Goal: Information Seeking & Learning: Find specific fact

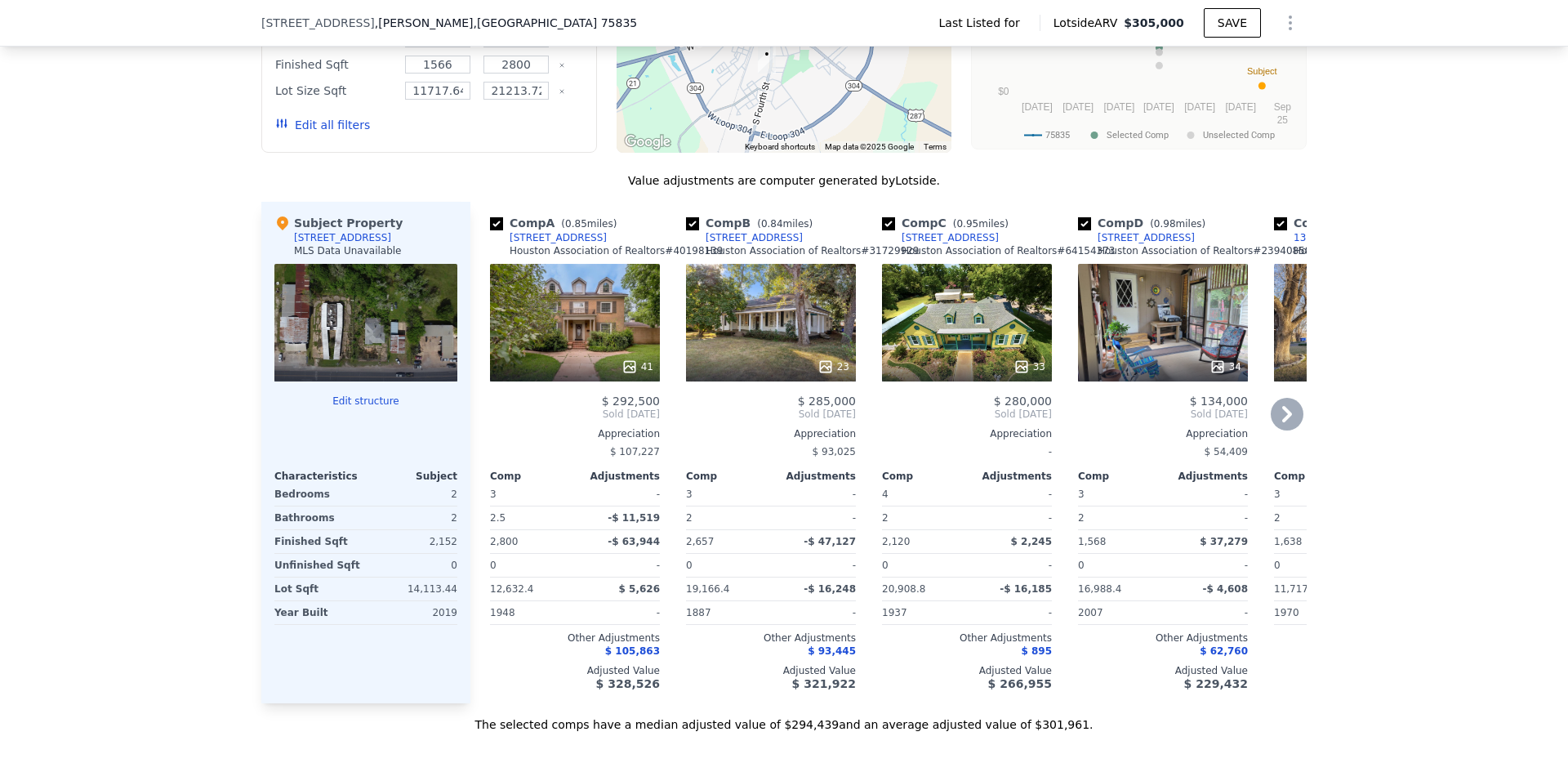
scroll to position [1464, 0]
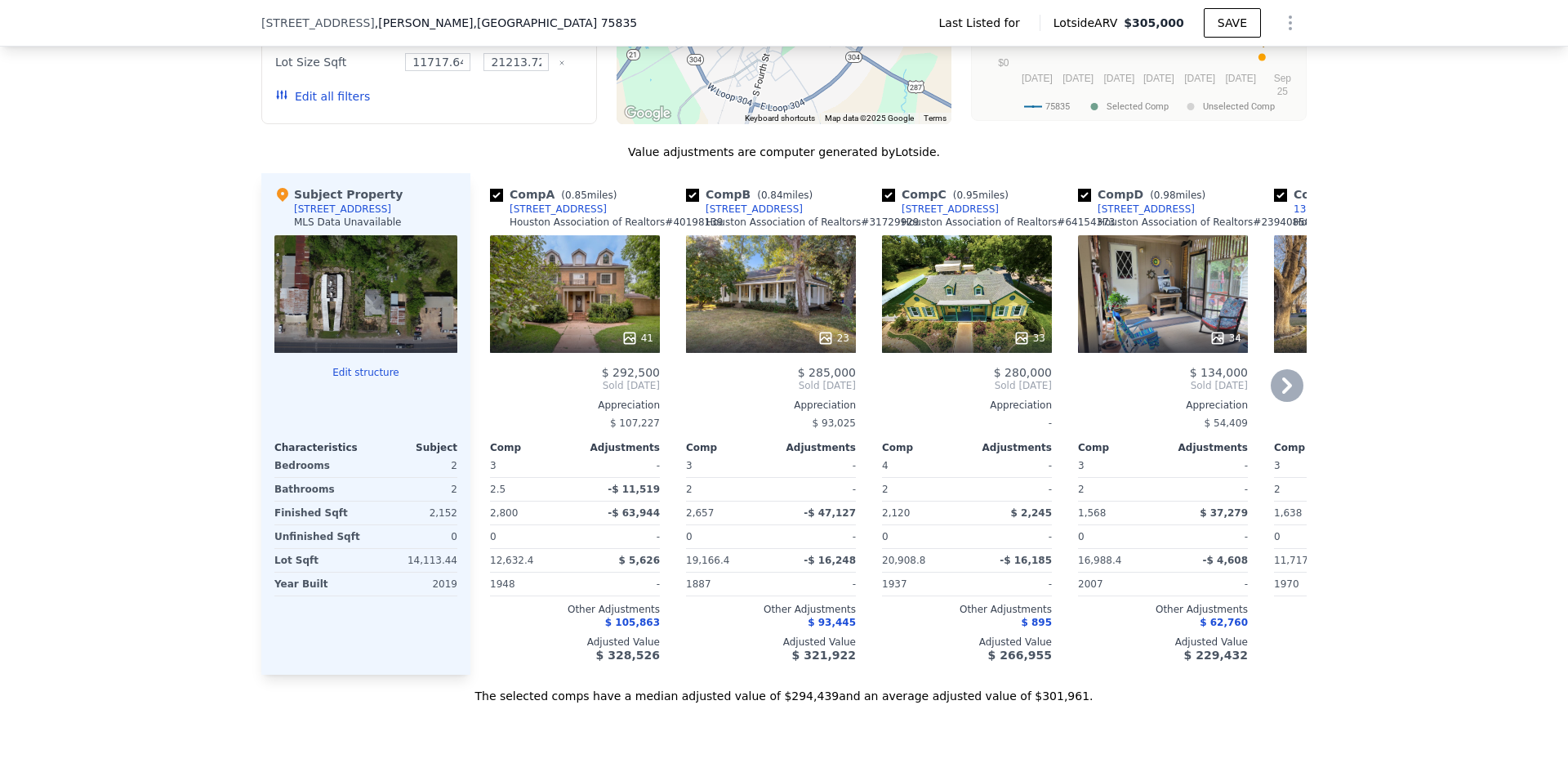
click at [1286, 392] on icon at bounding box center [1287, 385] width 32 height 32
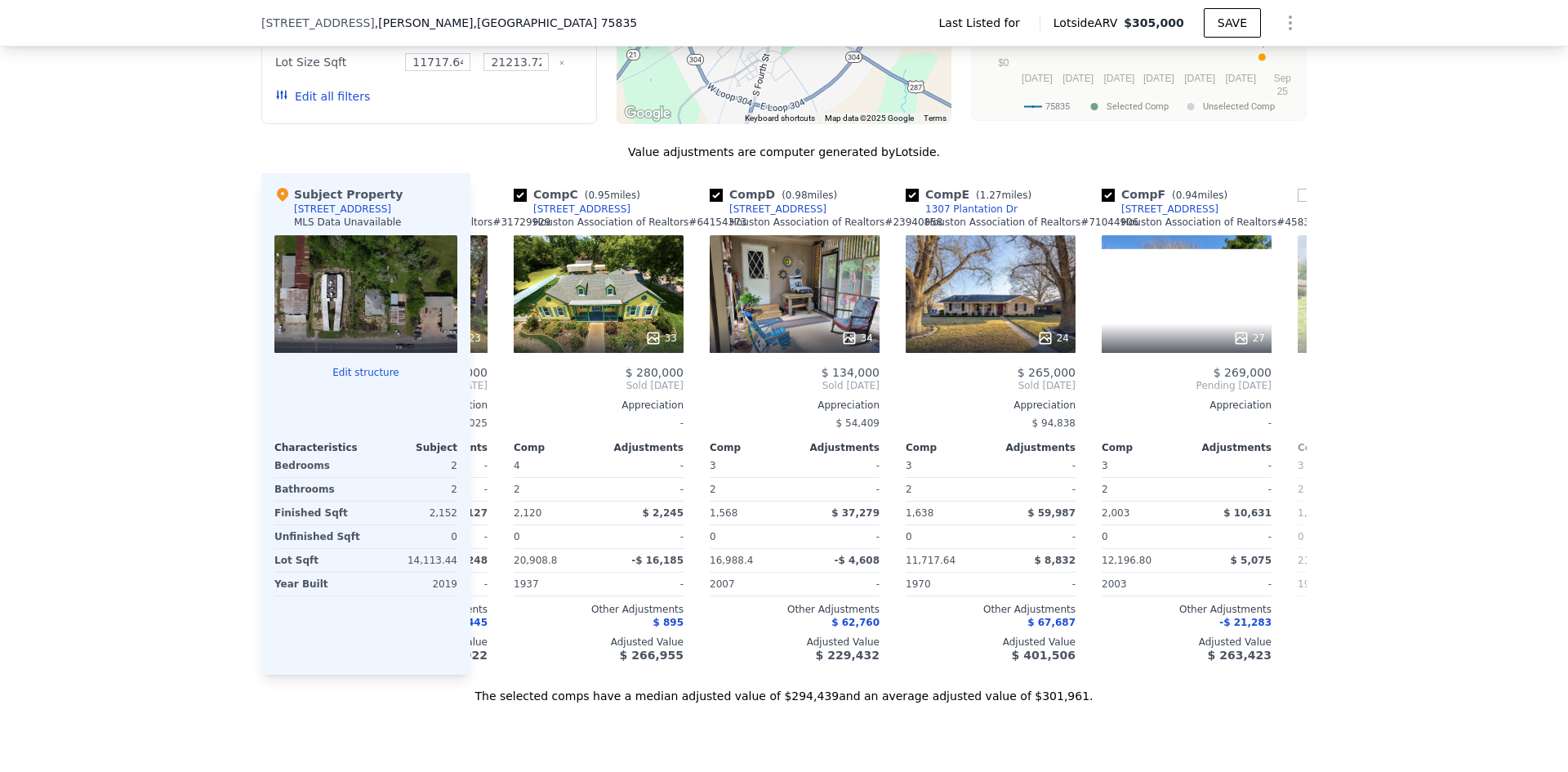
scroll to position [0, 392]
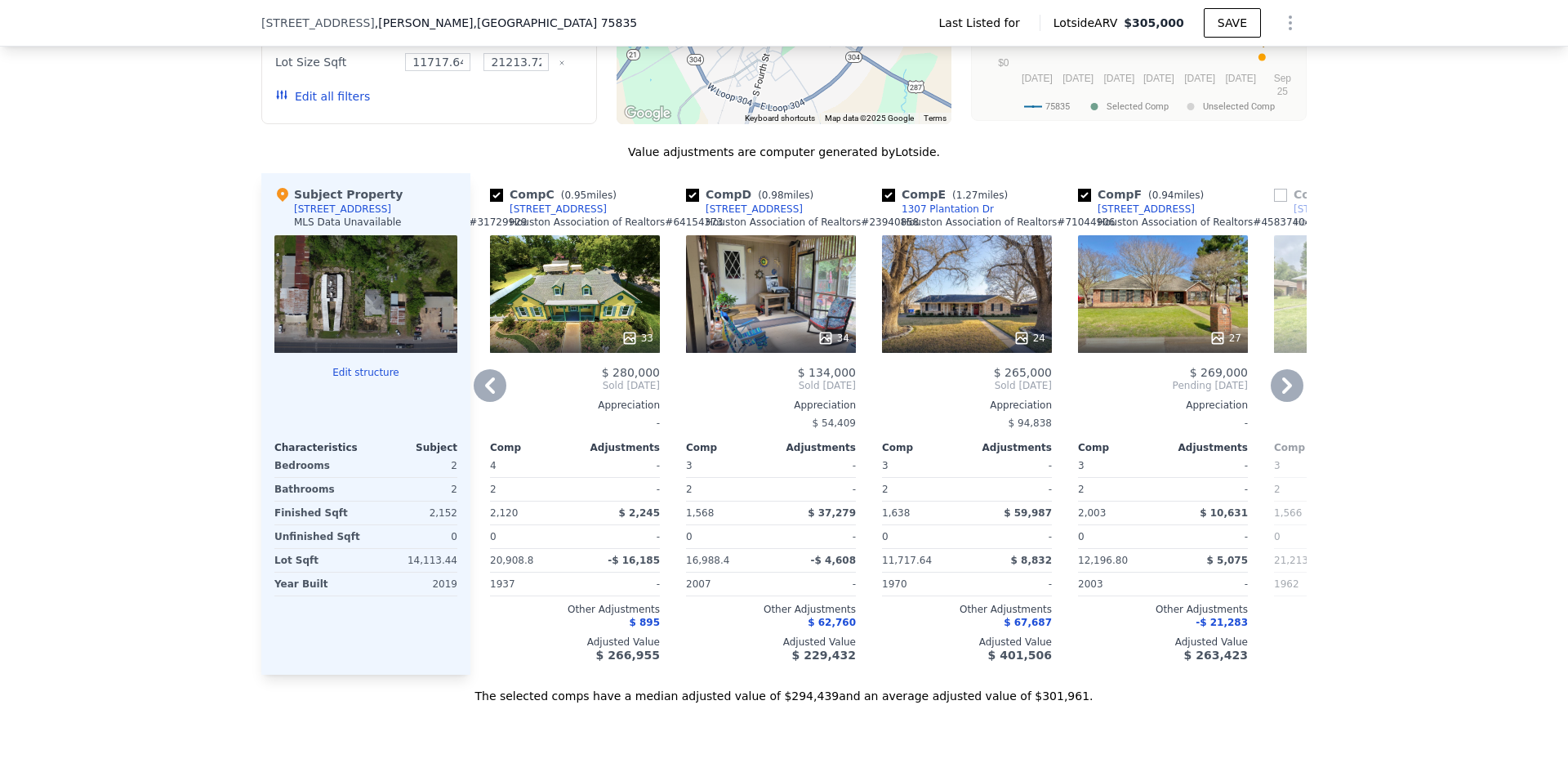
click at [1282, 394] on icon at bounding box center [1287, 386] width 10 height 17
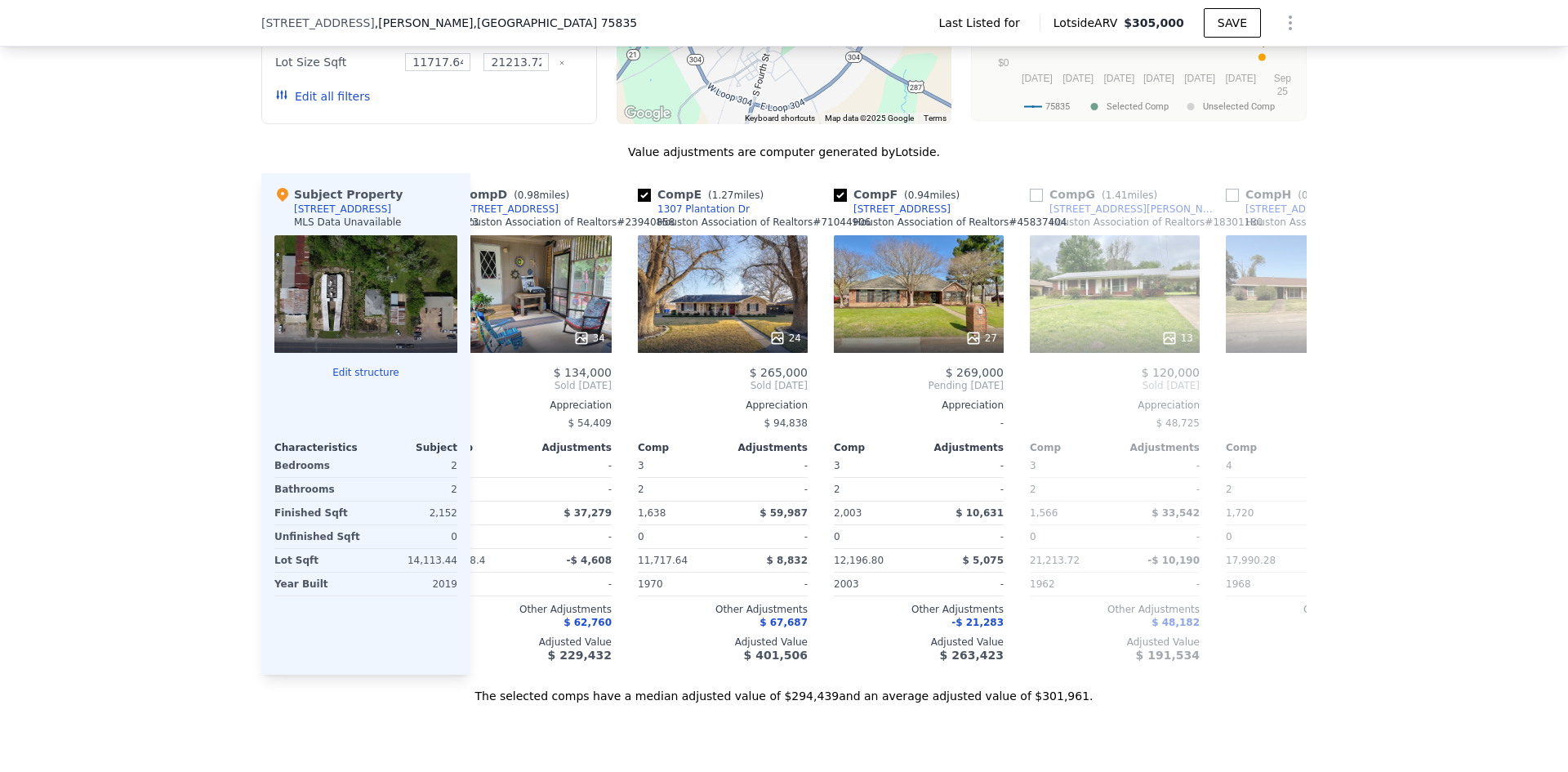
scroll to position [0, 784]
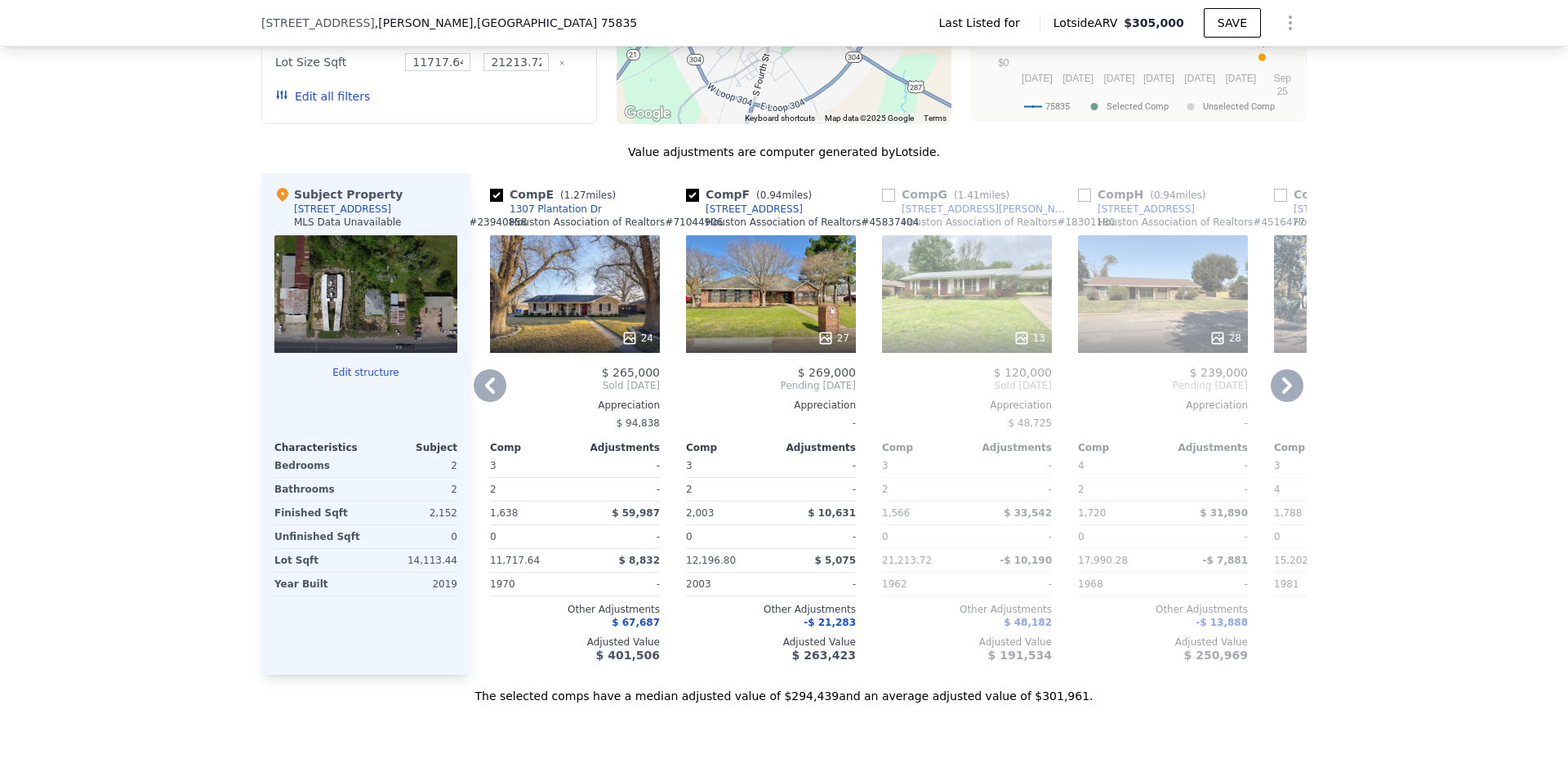
click at [1276, 391] on icon at bounding box center [1287, 385] width 32 height 32
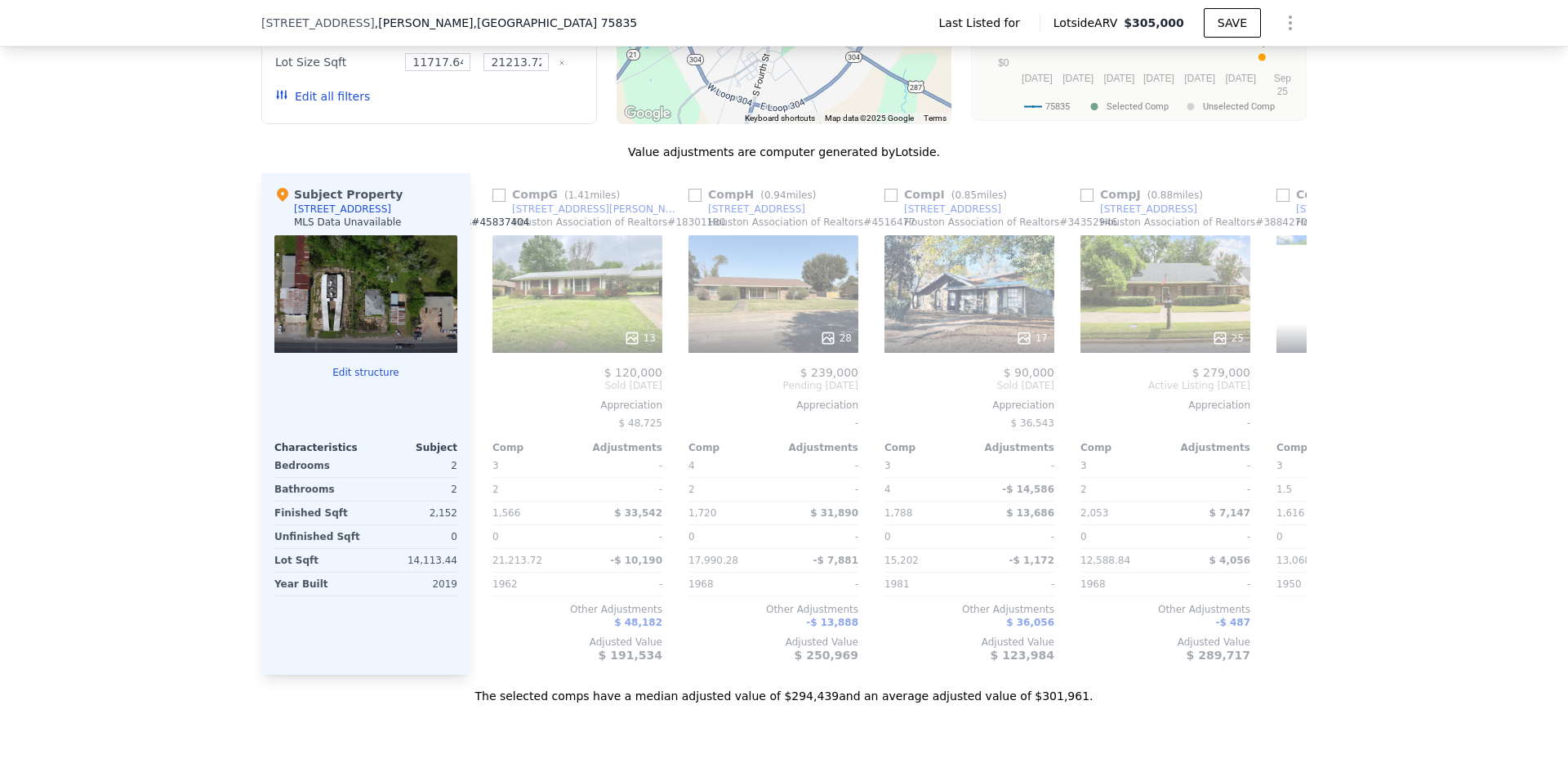
scroll to position [0, 1176]
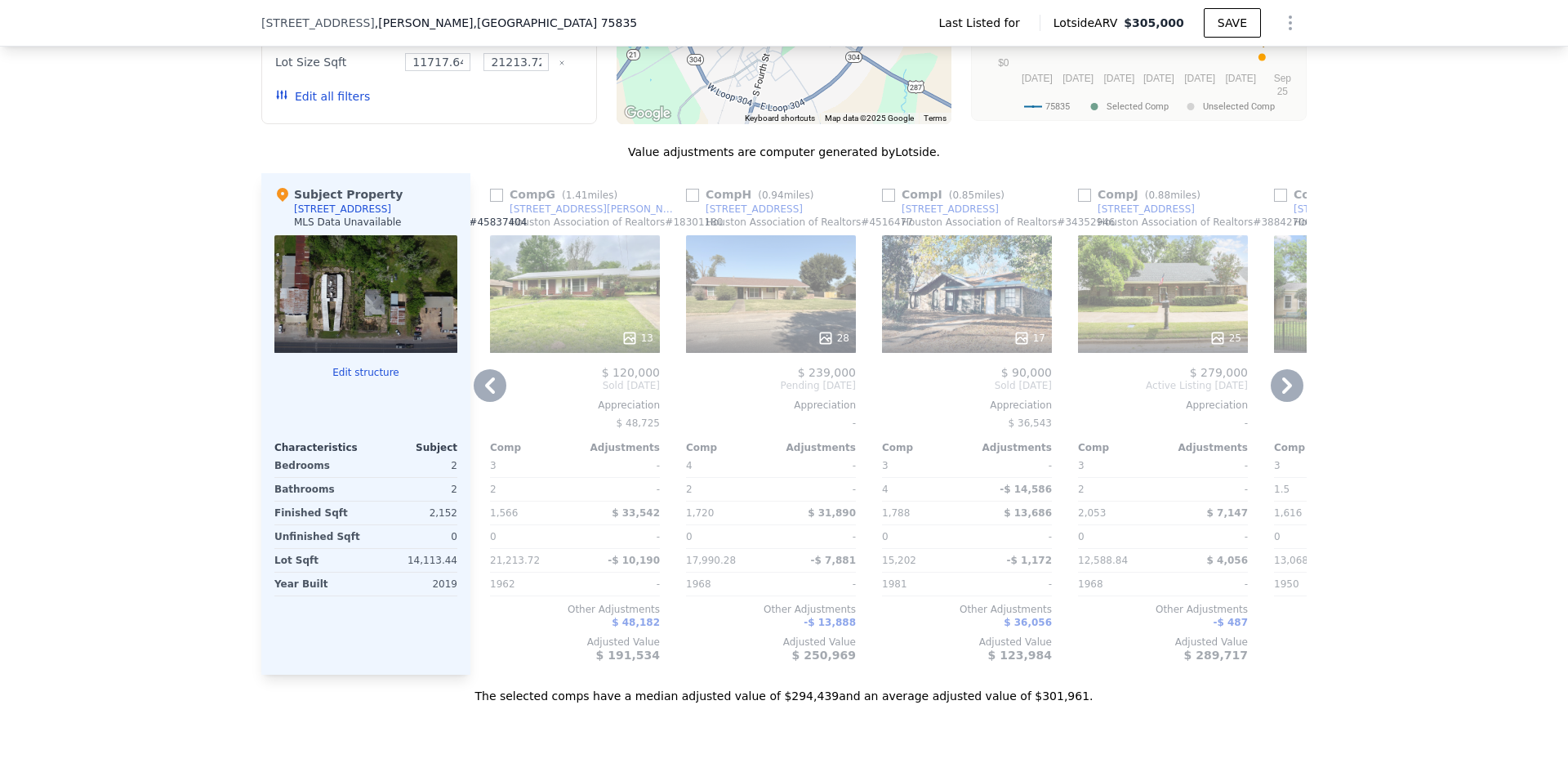
click at [1275, 395] on icon at bounding box center [1287, 385] width 32 height 32
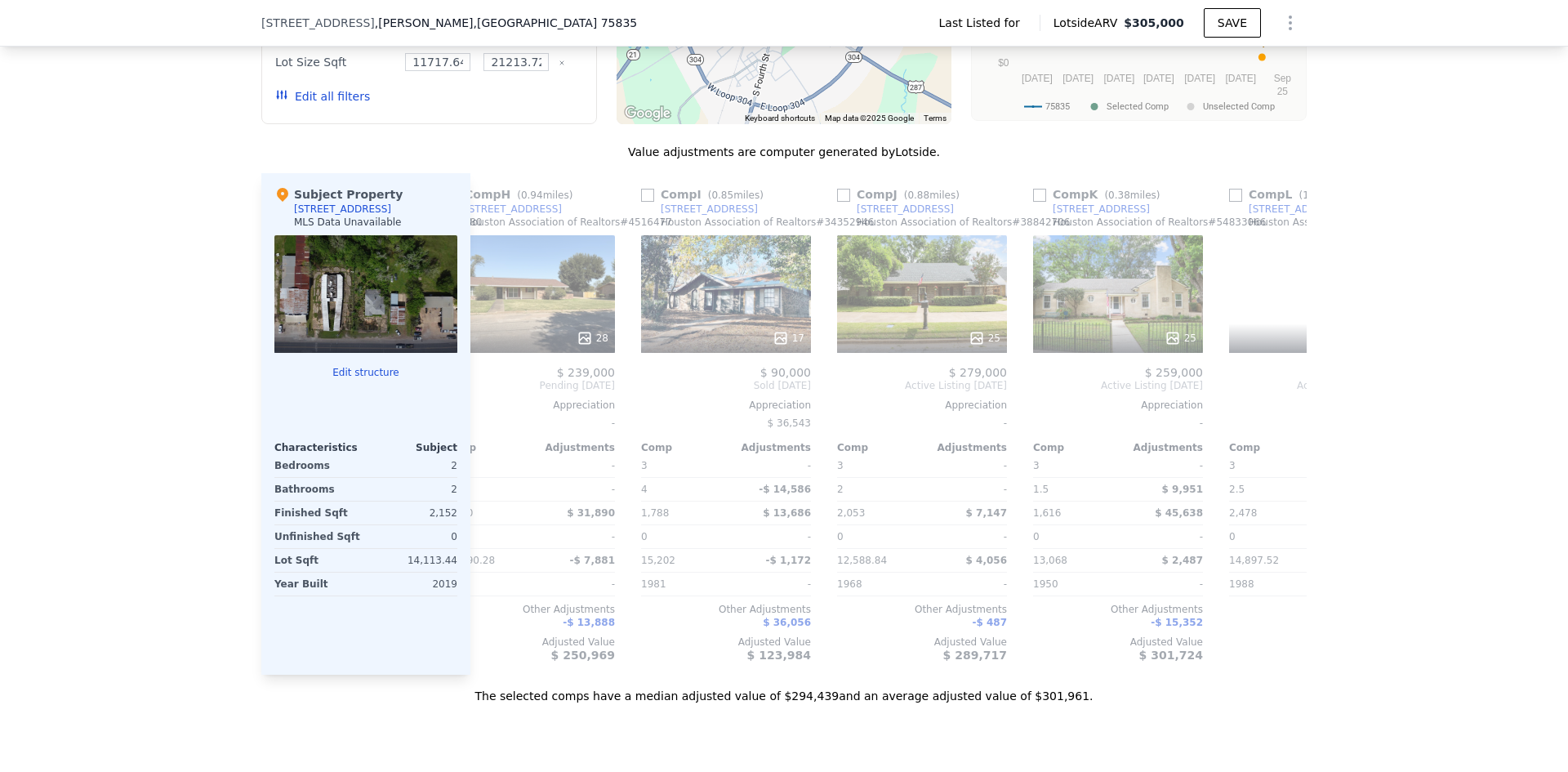
scroll to position [0, 1555]
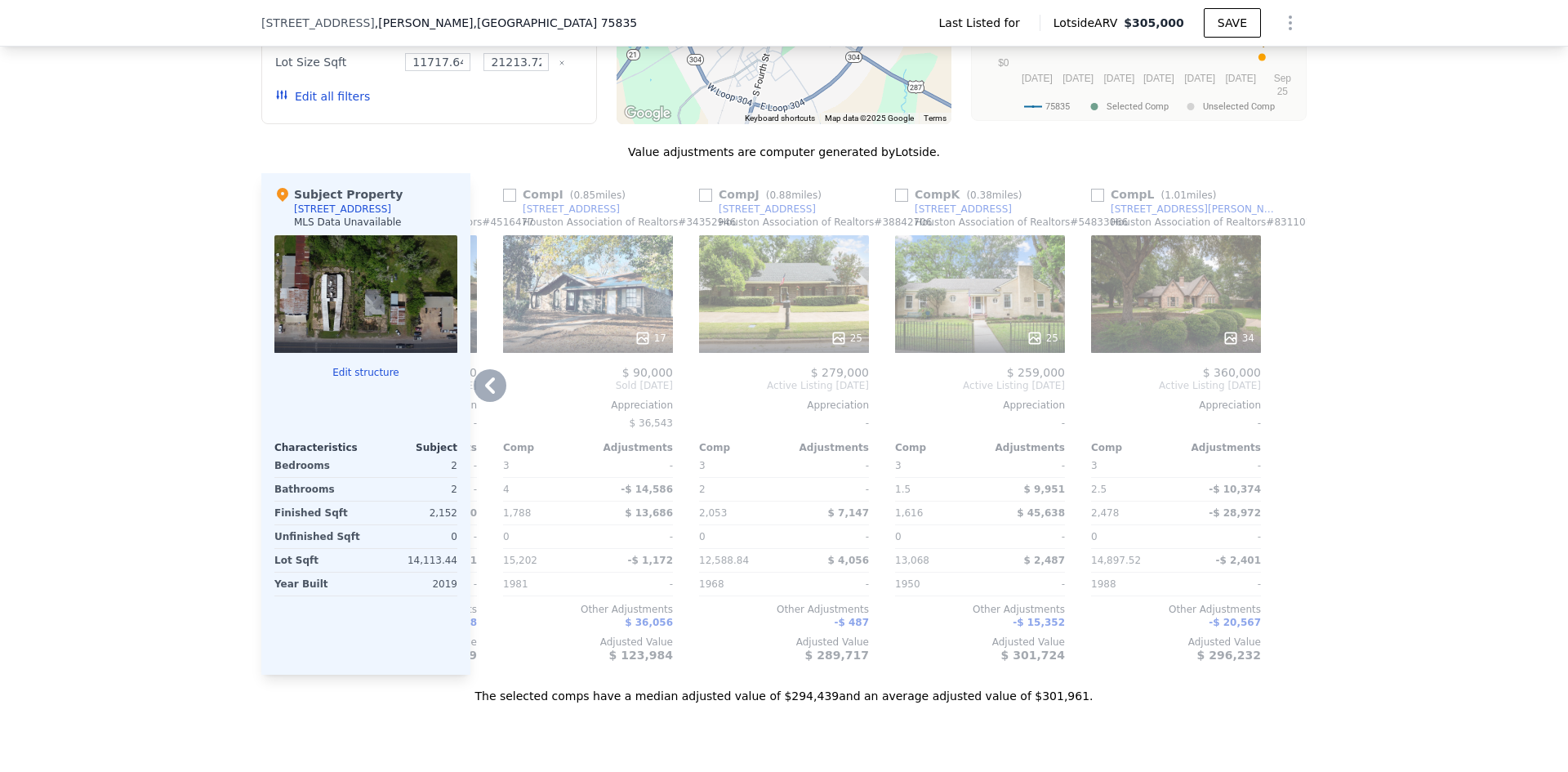
click at [485, 394] on icon at bounding box center [490, 386] width 10 height 17
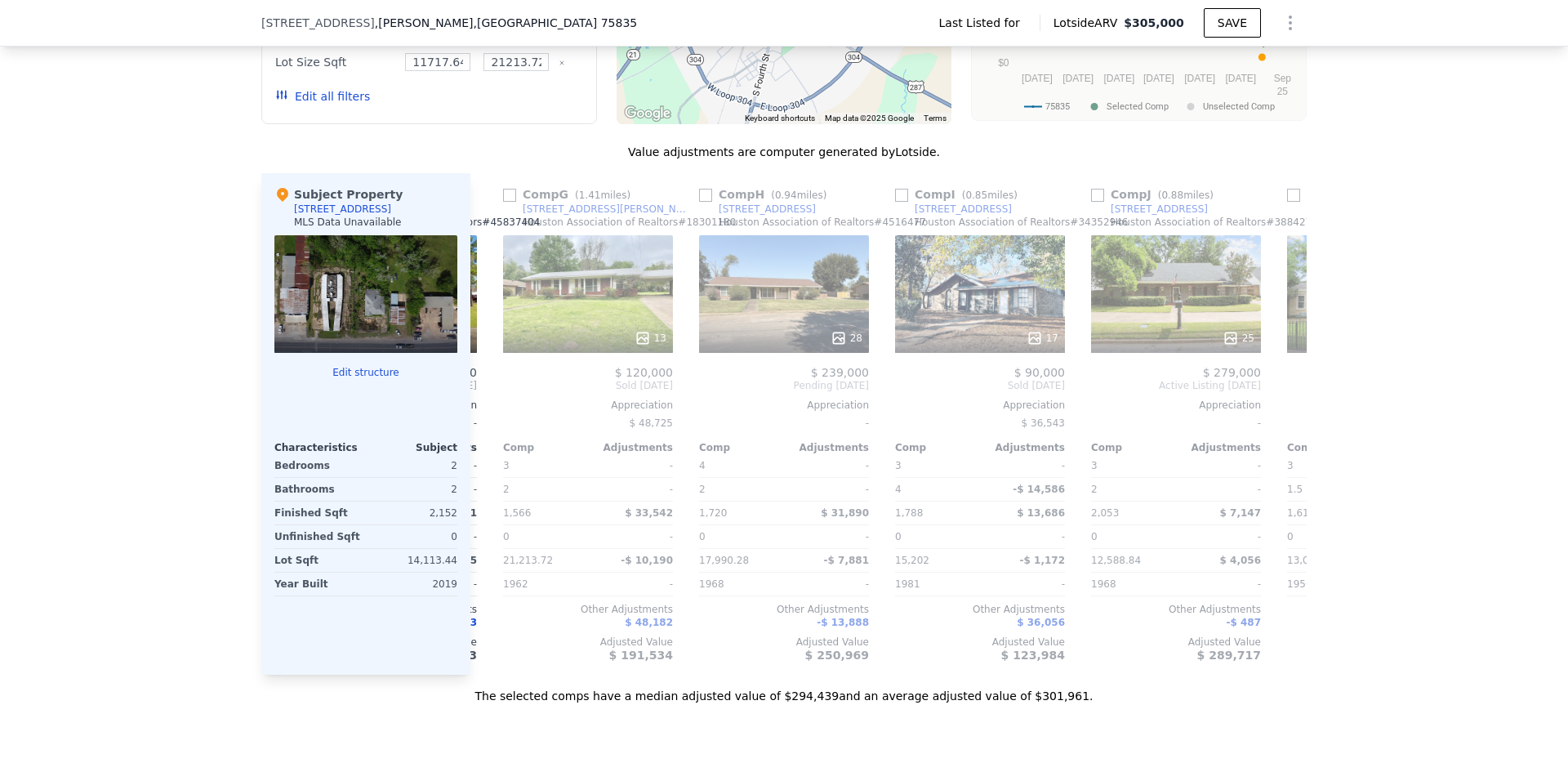
click at [487, 395] on div "Comp A ( 0.85 miles) [STREET_ADDRESS] Association of Realtors # 40198139 41 $ 2…" at bounding box center [888, 423] width 837 height 501
click at [487, 395] on icon at bounding box center [489, 385] width 32 height 32
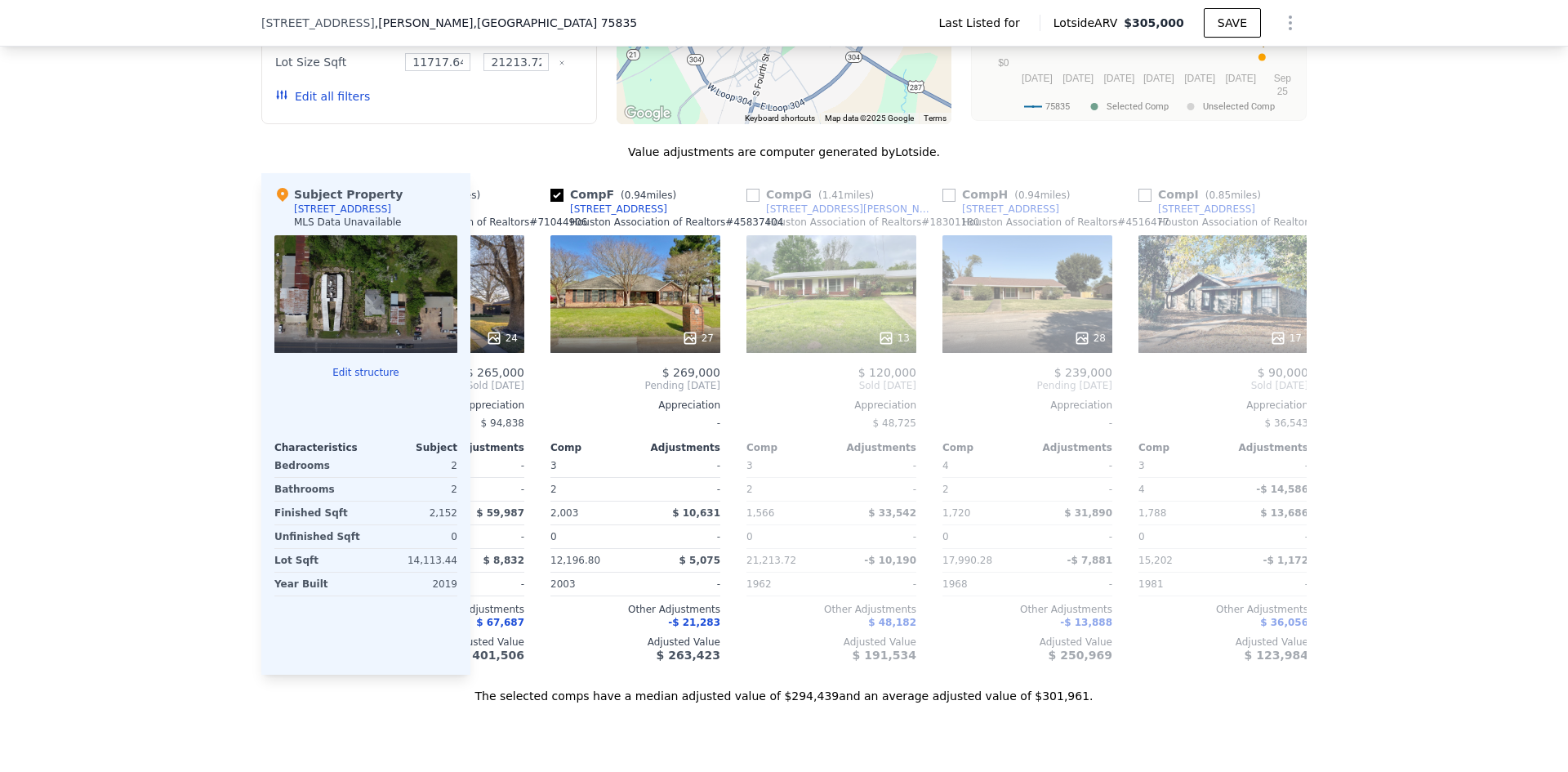
scroll to position [0, 771]
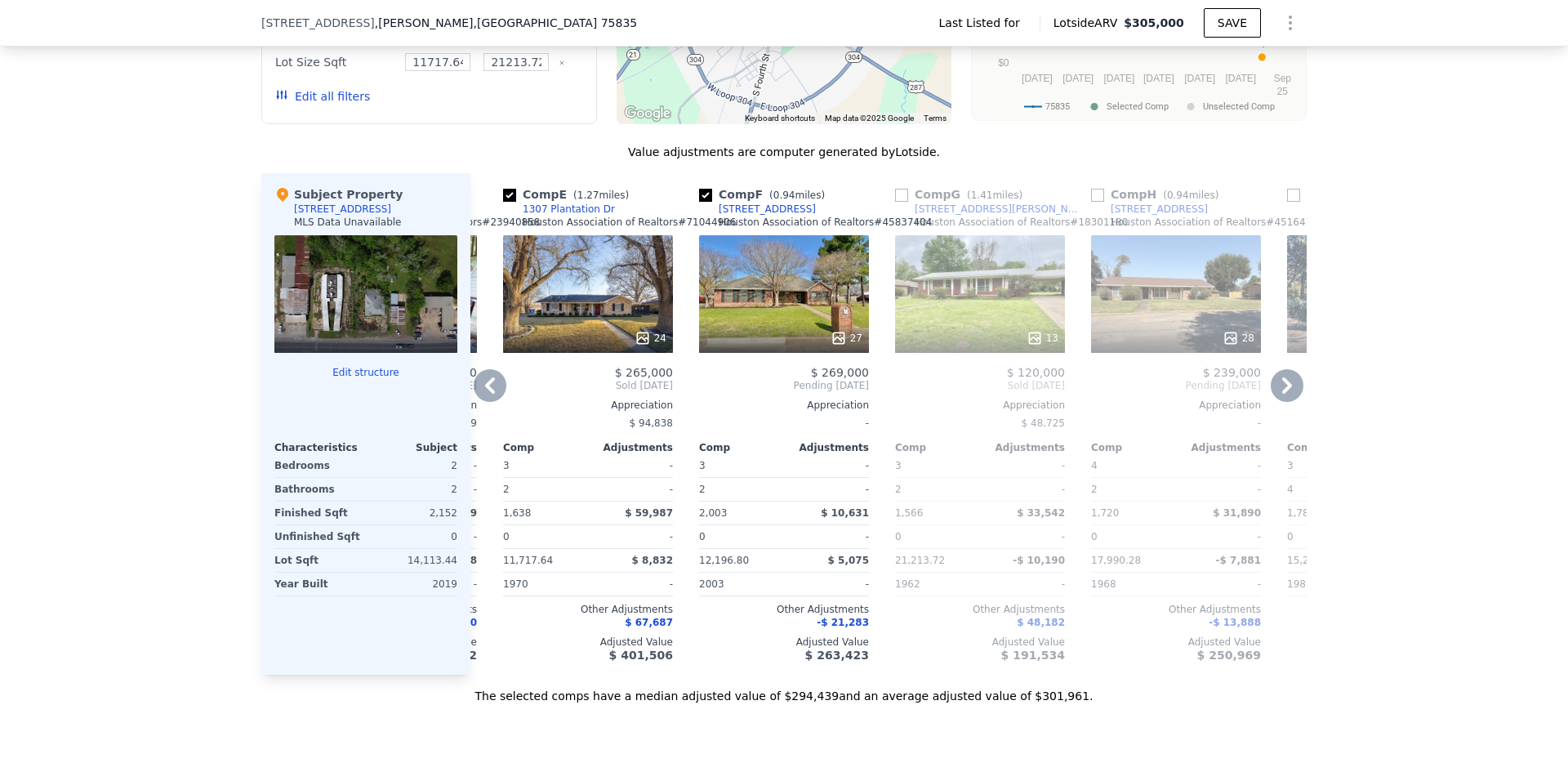
click at [486, 395] on div "Comp A ( 0.85 miles) [STREET_ADDRESS] Association of Realtors # 40198139 41 $ 2…" at bounding box center [888, 423] width 837 height 501
click at [486, 394] on icon at bounding box center [490, 386] width 10 height 17
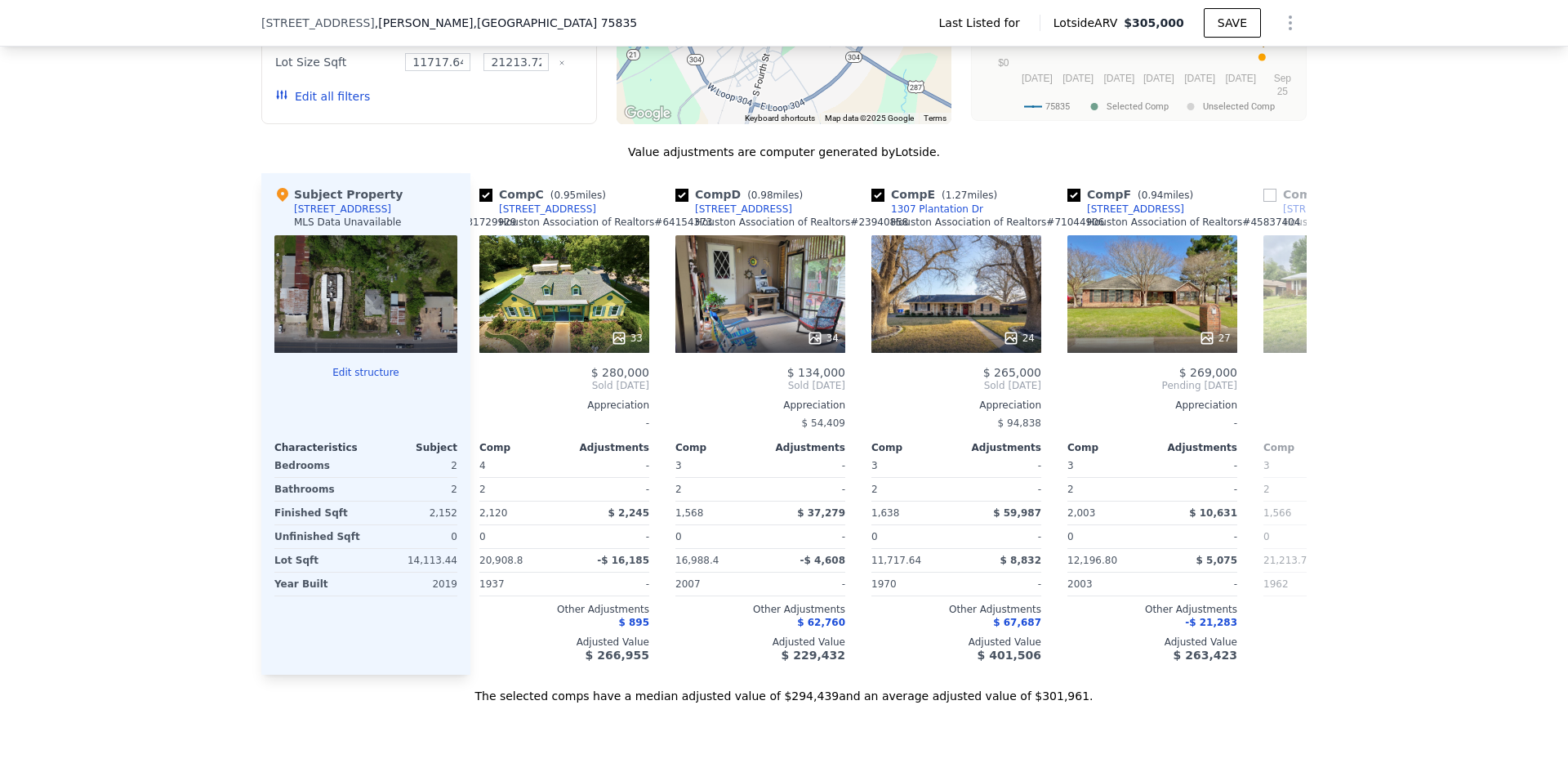
scroll to position [0, 379]
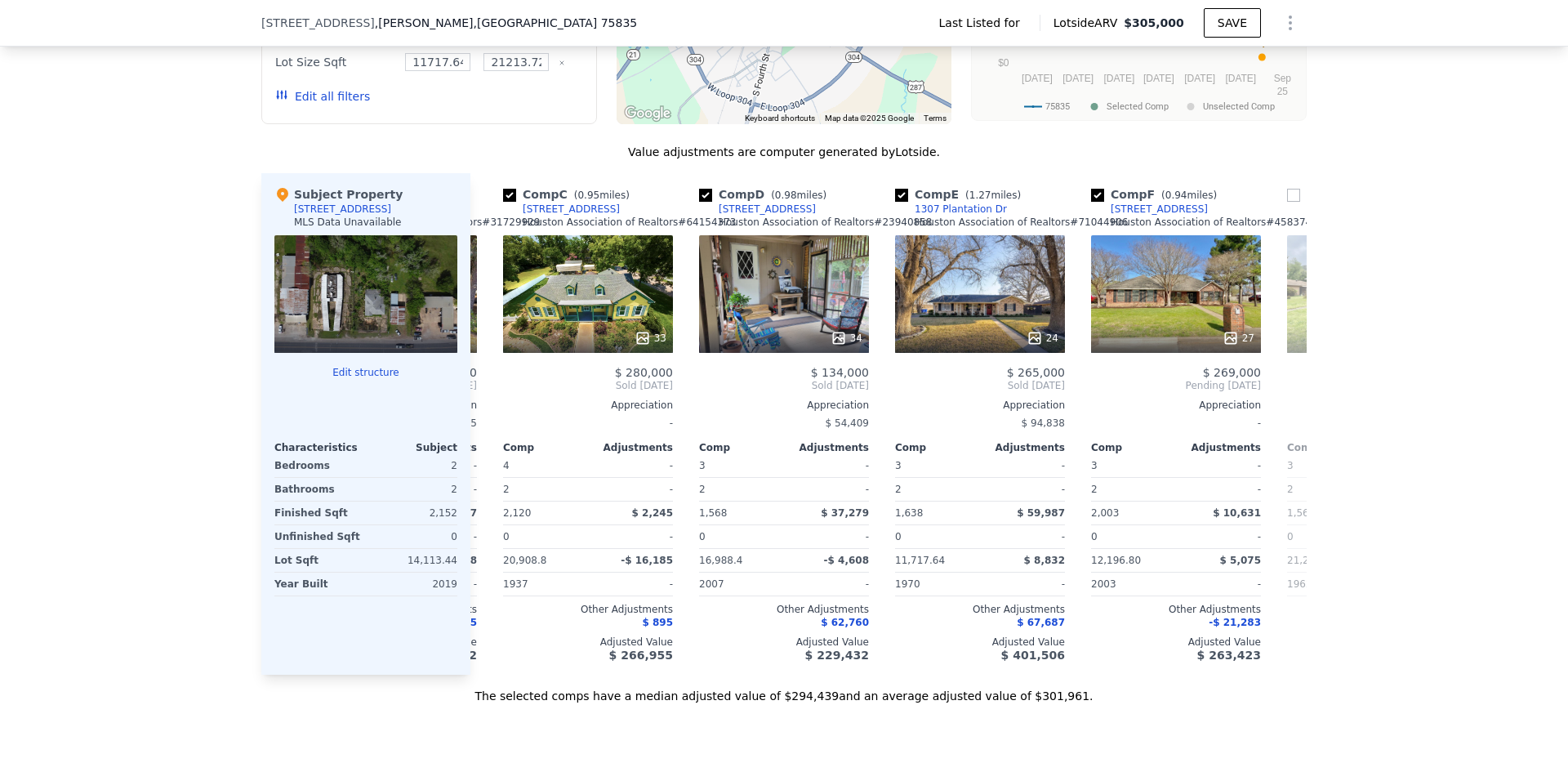
click at [486, 395] on div "Comp A ( 0.85 miles) [STREET_ADDRESS] Association of Realtors # 40198139 41 $ 2…" at bounding box center [888, 423] width 837 height 501
click at [473, 399] on icon at bounding box center [489, 385] width 32 height 32
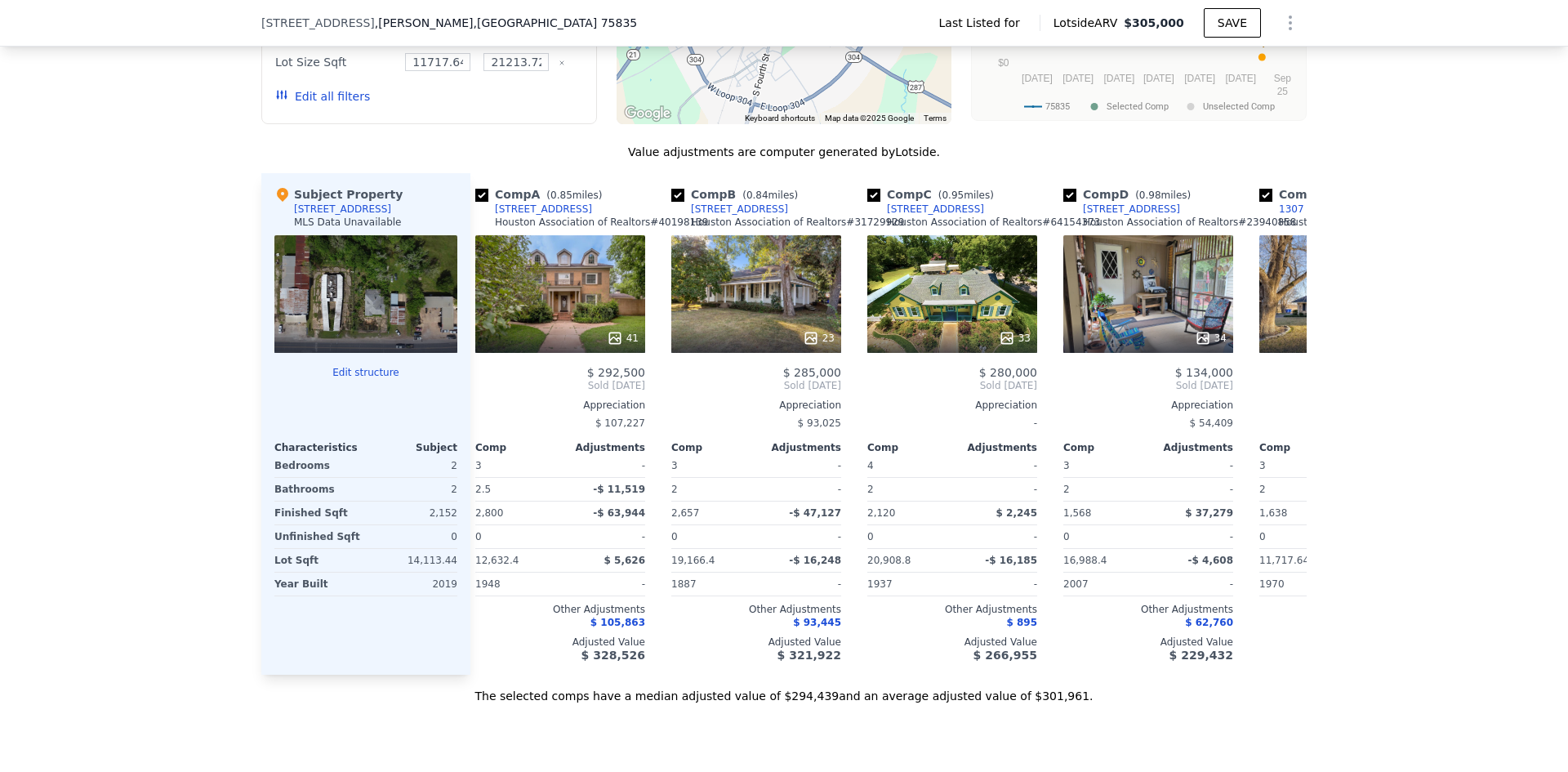
scroll to position [0, 0]
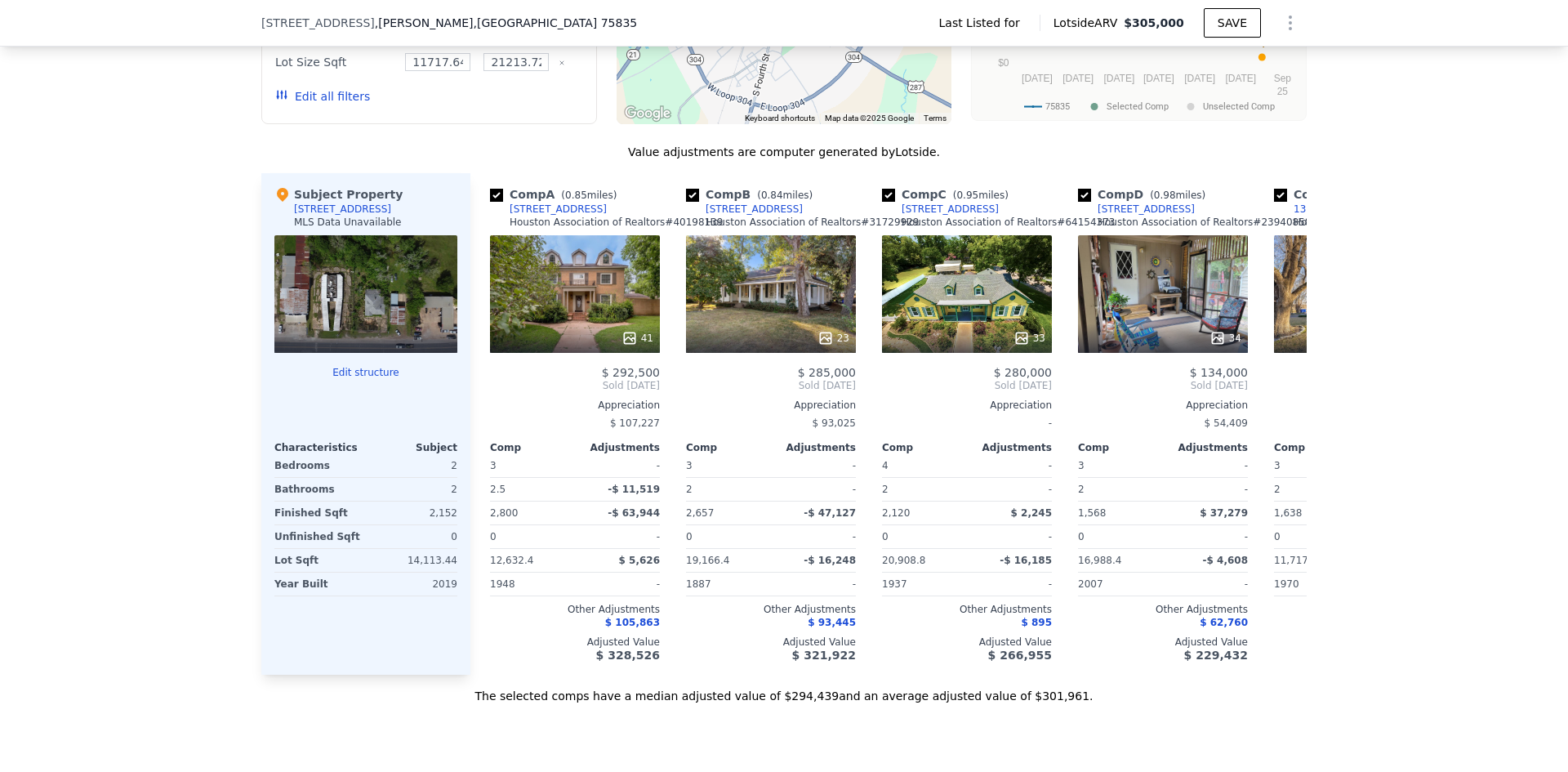
click at [484, 397] on div "Comp A ( 0.85 miles) [STREET_ADDRESS] Association of Realtors # 40198139 41 $ 2…" at bounding box center [575, 423] width 183 height 501
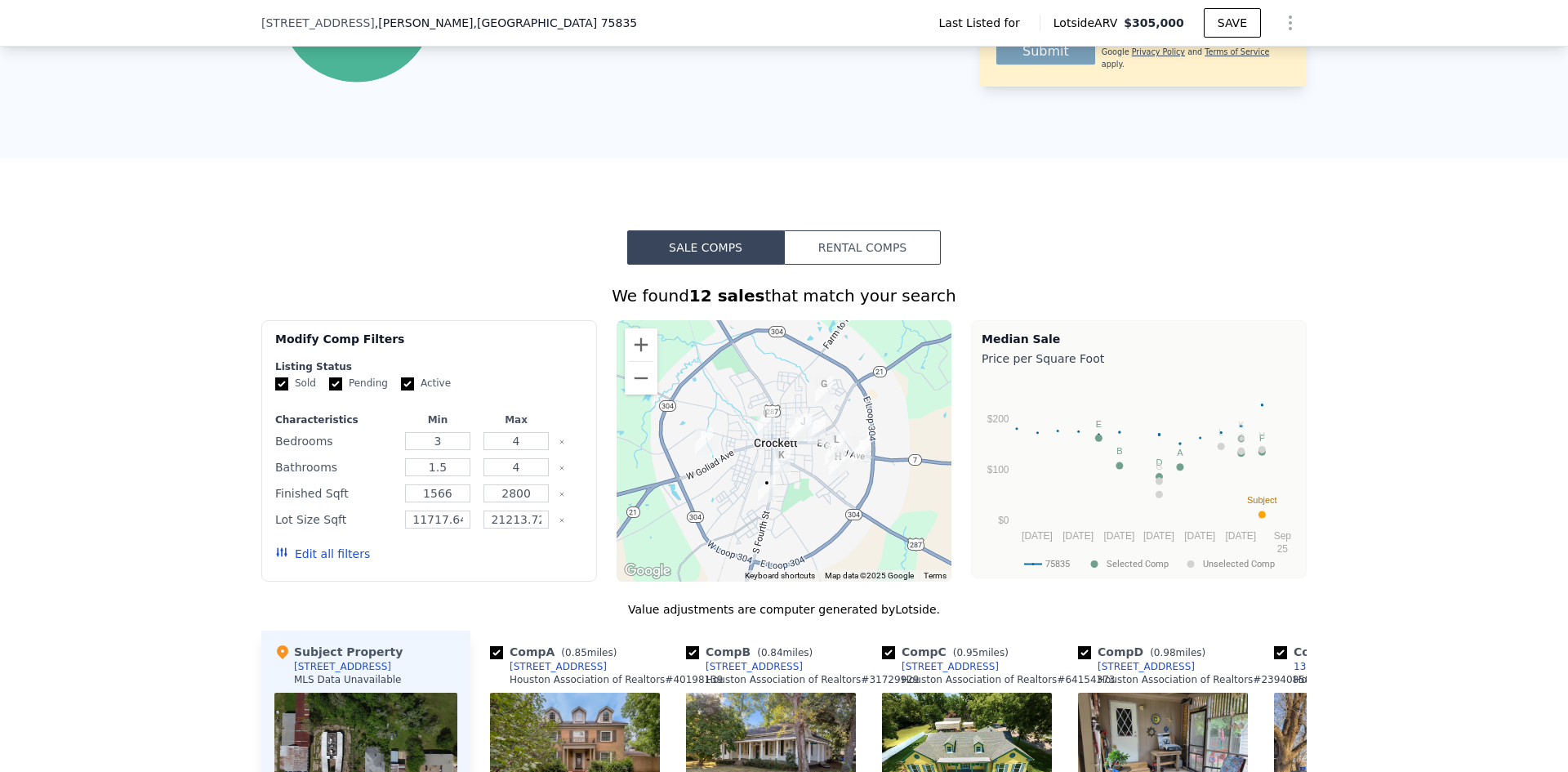
scroll to position [974, 0]
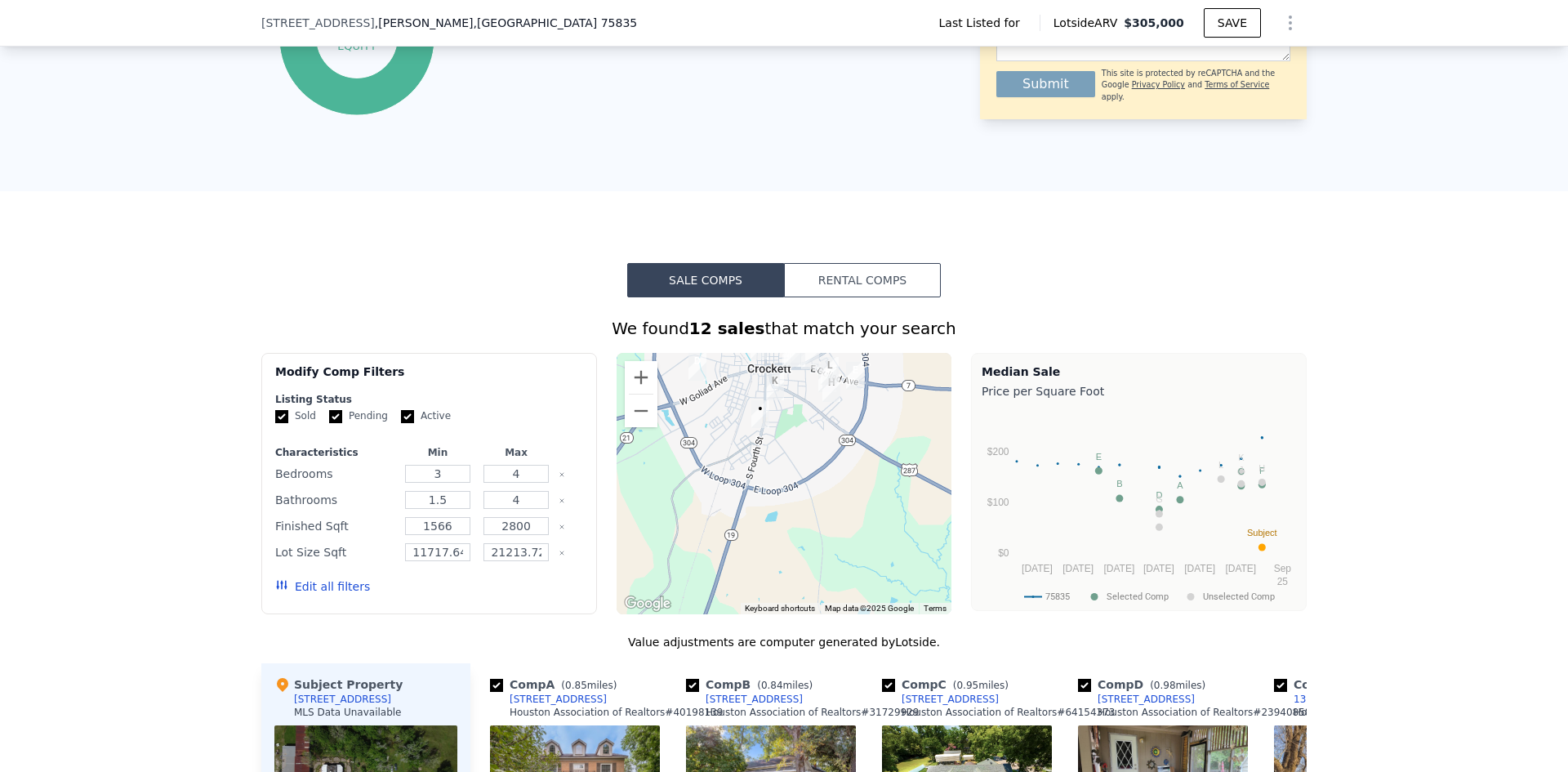
drag, startPoint x: 874, startPoint y: 491, endPoint x: 866, endPoint y: 382, distance: 109.3
click at [866, 382] on div at bounding box center [784, 484] width 336 height 262
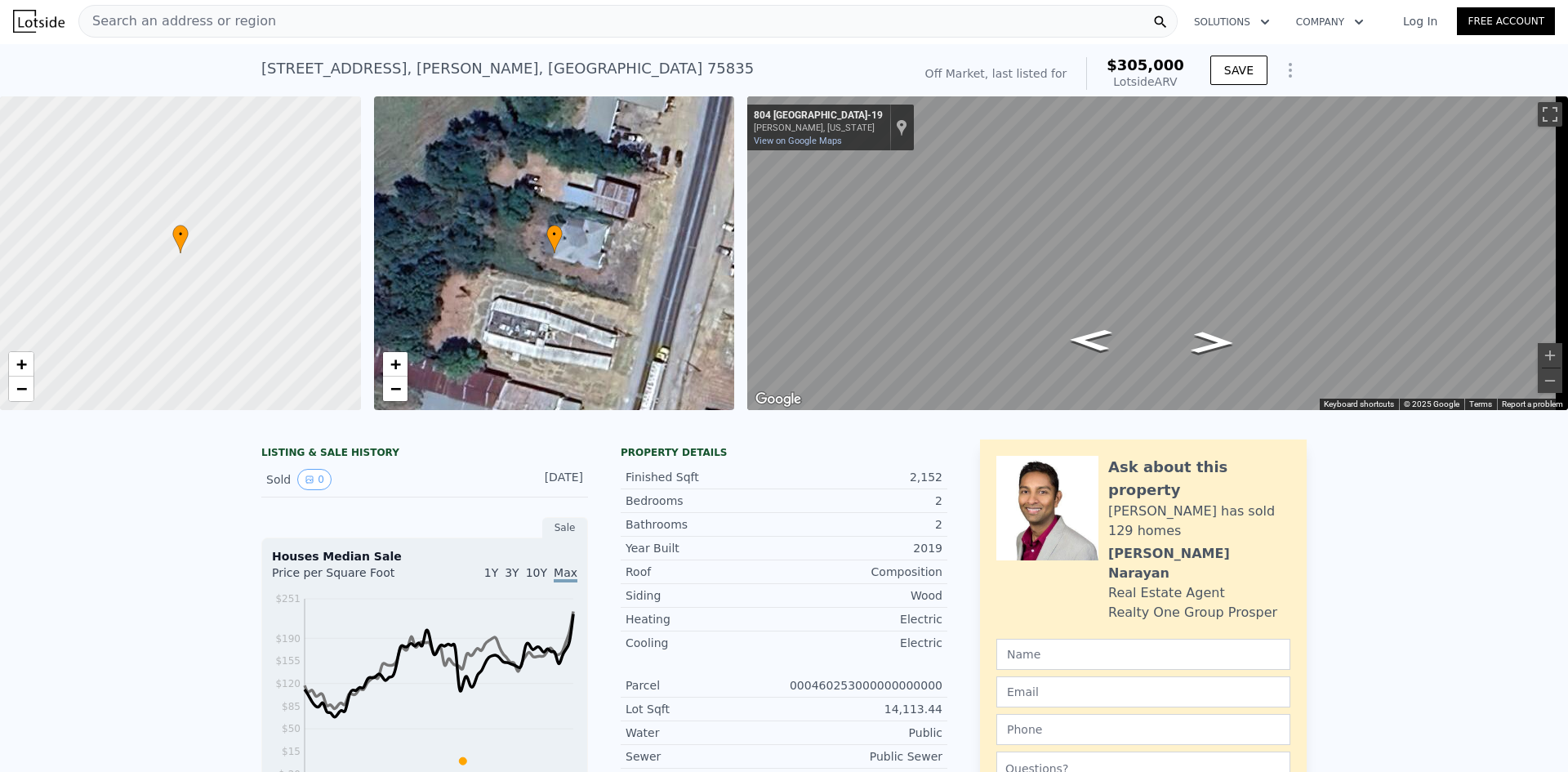
scroll to position [0, 0]
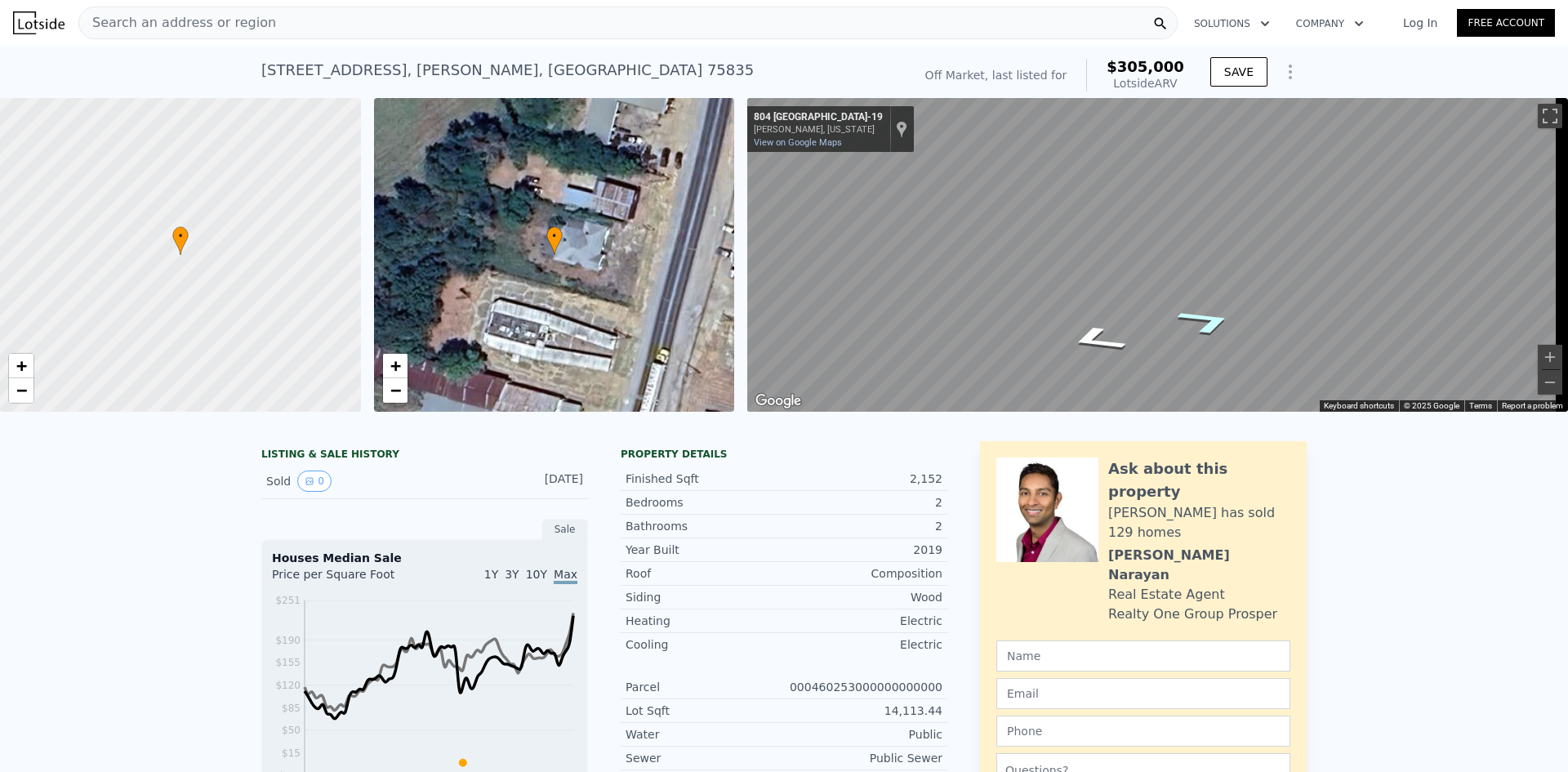
click at [1212, 319] on icon "Go North, TX-19" at bounding box center [1207, 321] width 109 height 40
click at [1538, 347] on button "Zoom in" at bounding box center [1550, 357] width 25 height 25
click at [1538, 349] on button "Zoom in" at bounding box center [1550, 357] width 25 height 25
click at [1538, 351] on button "Zoom in" at bounding box center [1550, 357] width 25 height 25
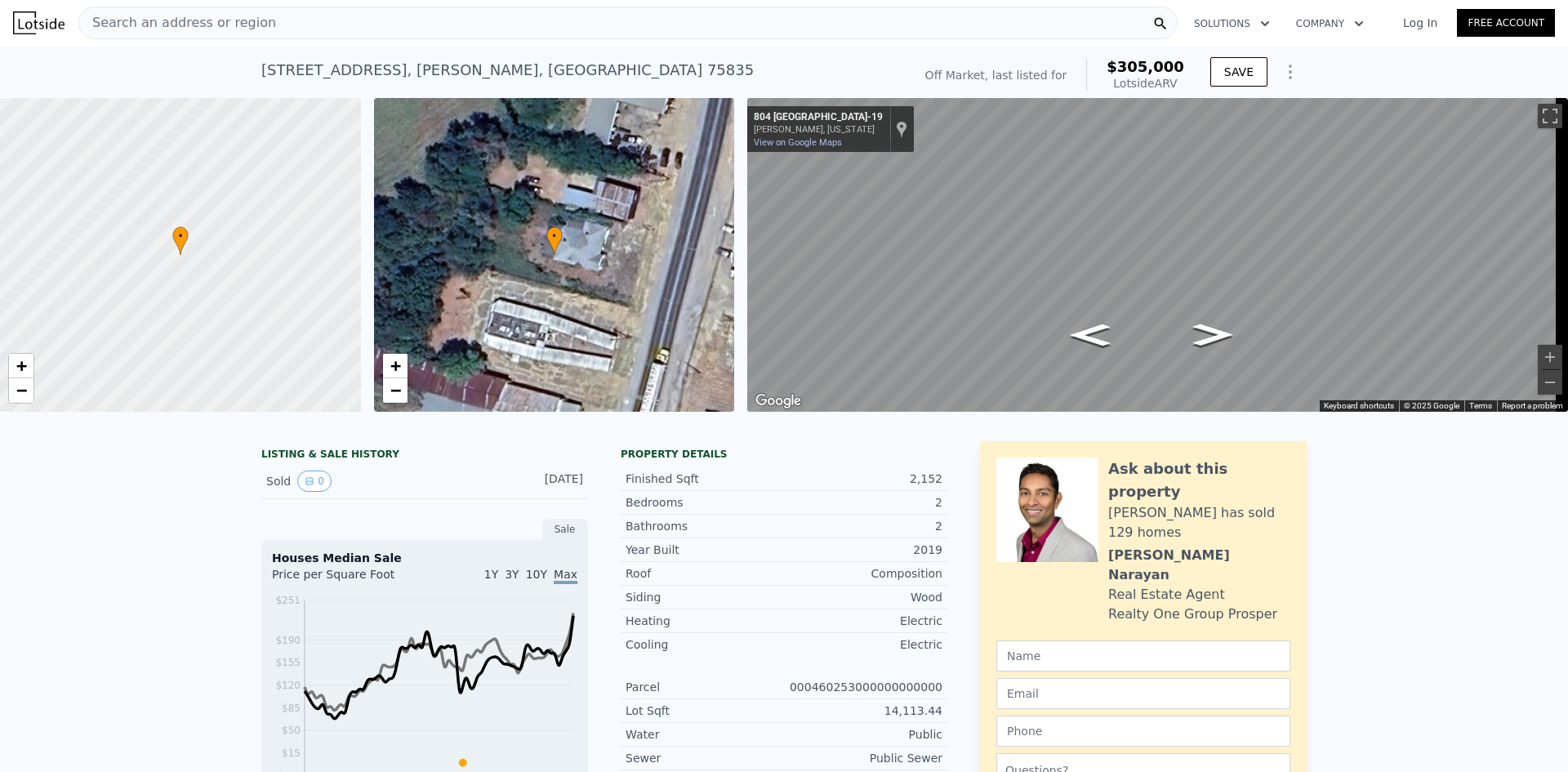
type input "1568"
type input "22651"
type input "$ 301,000"
type input "$ 259,220"
click at [1544, 382] on button "Zoom out" at bounding box center [1550, 382] width 25 height 25
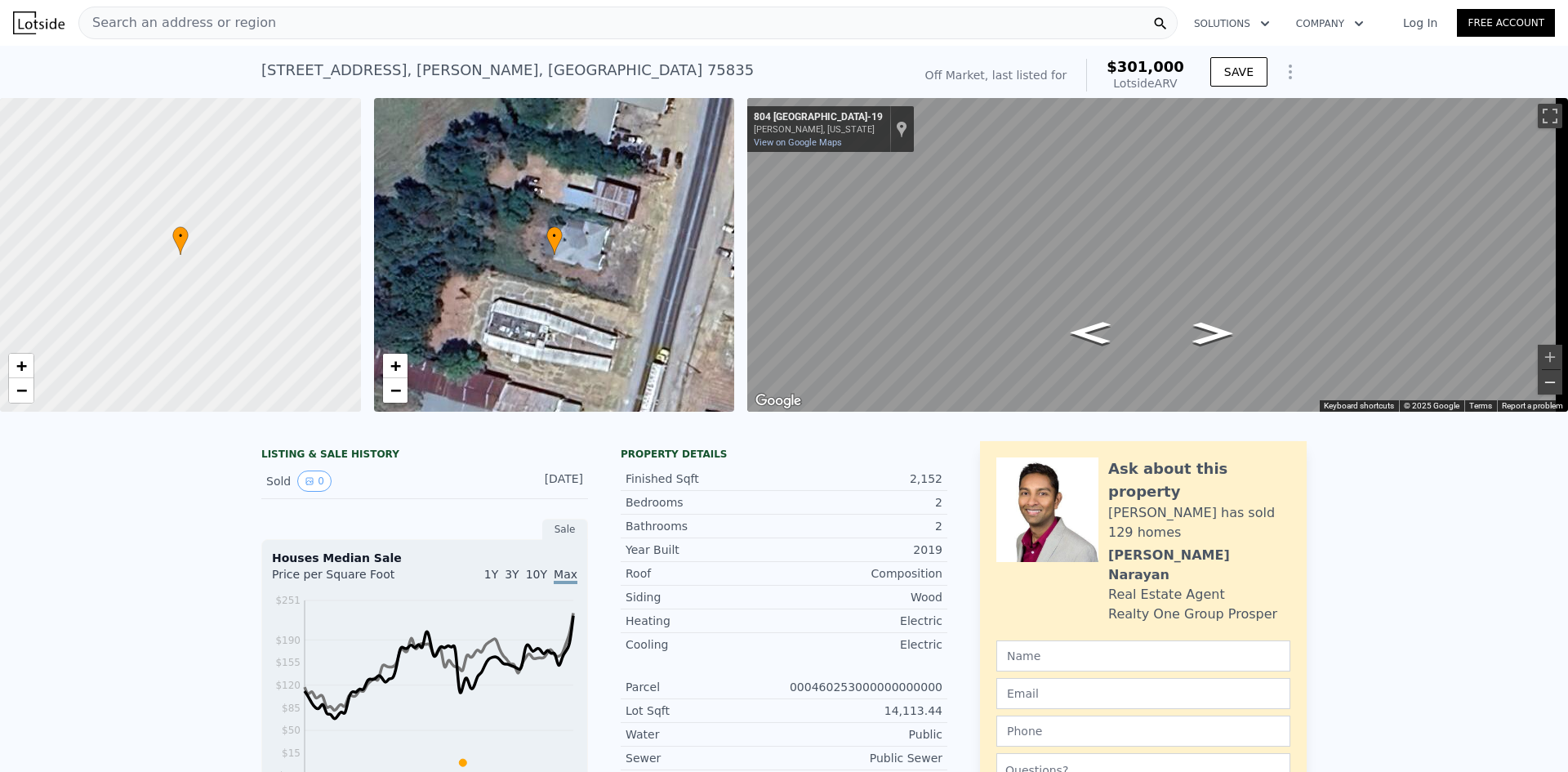
click at [1544, 382] on button "Zoom out" at bounding box center [1550, 382] width 25 height 25
click at [1538, 349] on button "Zoom in" at bounding box center [1550, 357] width 25 height 25
click at [1097, 328] on icon "Go South, TX-19" at bounding box center [1092, 337] width 92 height 35
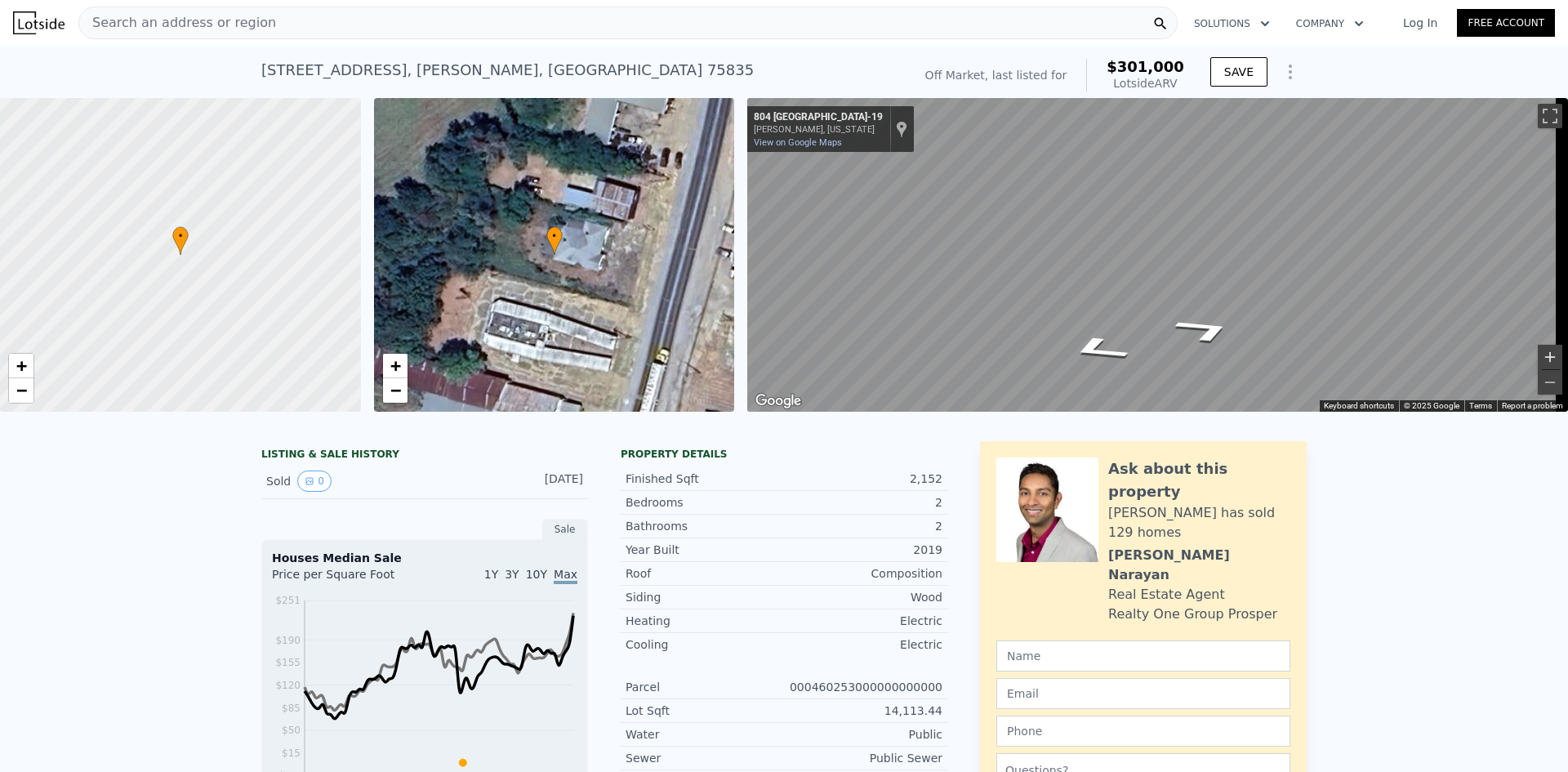
click at [1546, 352] on button "Zoom in" at bounding box center [1550, 357] width 25 height 25
click at [1541, 352] on button "Zoom in" at bounding box center [1550, 357] width 25 height 25
drag, startPoint x: 458, startPoint y: 67, endPoint x: 254, endPoint y: 72, distance: 204.1
click at [254, 72] on div "[STREET_ADDRESS][PERSON_NAME] No sales on record (~ARV $301k ) Off Market, last…" at bounding box center [784, 71] width 1568 height 53
copy div "[STREET_ADDRESS][PERSON_NAME]"
